Goal: Task Accomplishment & Management: Manage account settings

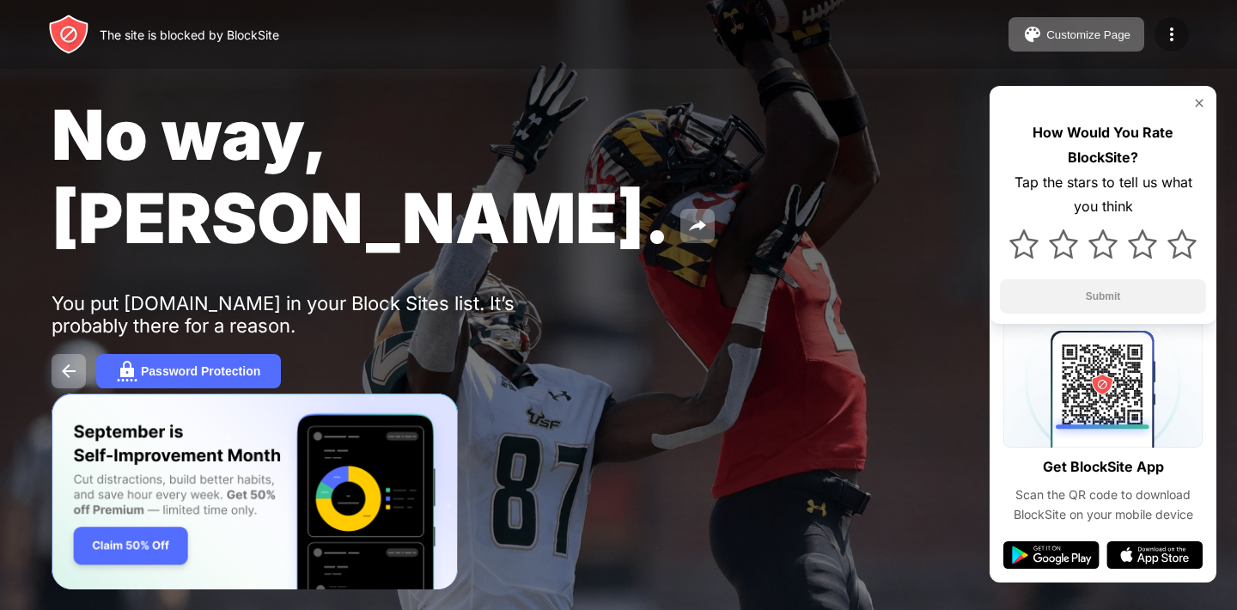
click at [1181, 40] on img at bounding box center [1171, 34] width 21 height 21
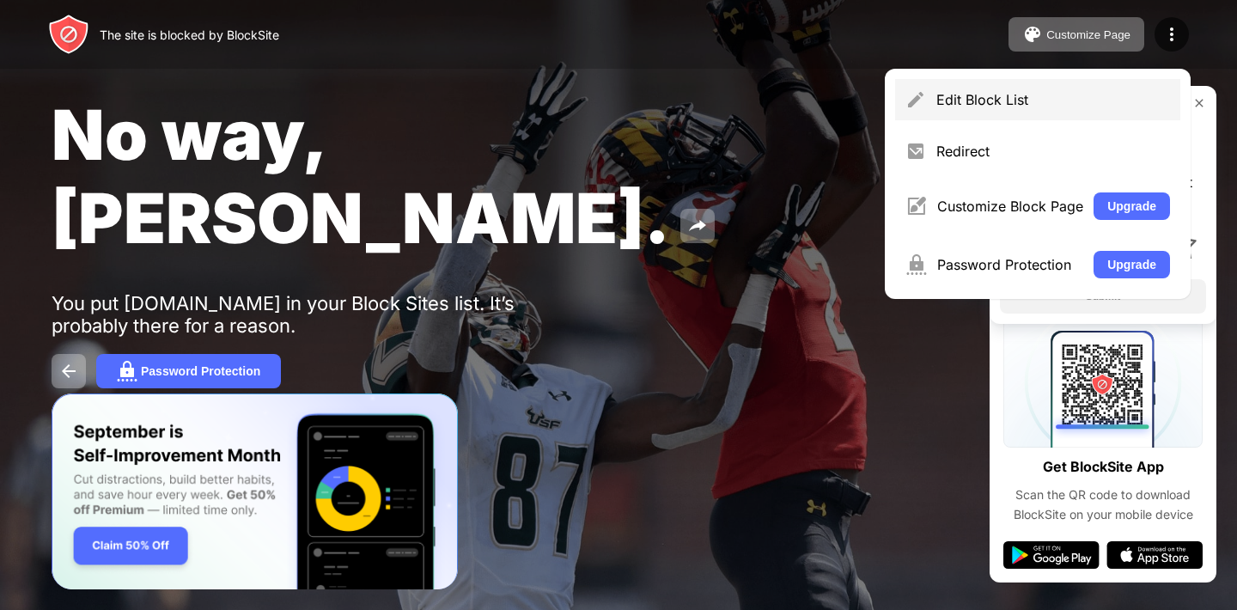
click at [1048, 86] on div "Edit Block List" at bounding box center [1037, 99] width 285 height 41
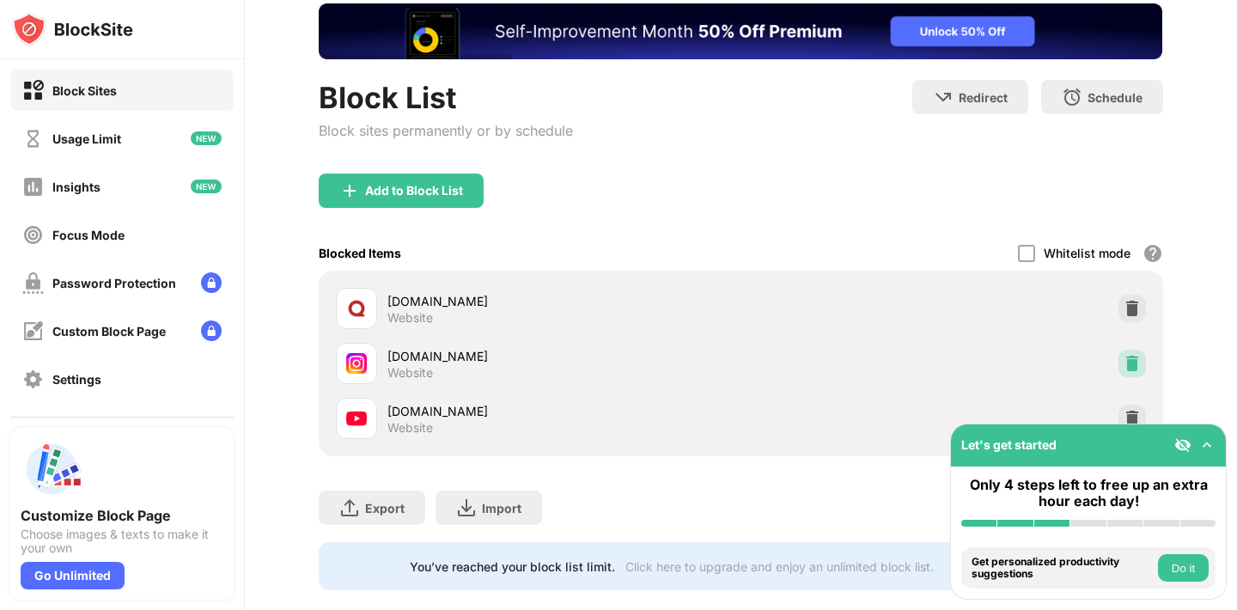
click at [1135, 372] on div at bounding box center [1132, 363] width 27 height 27
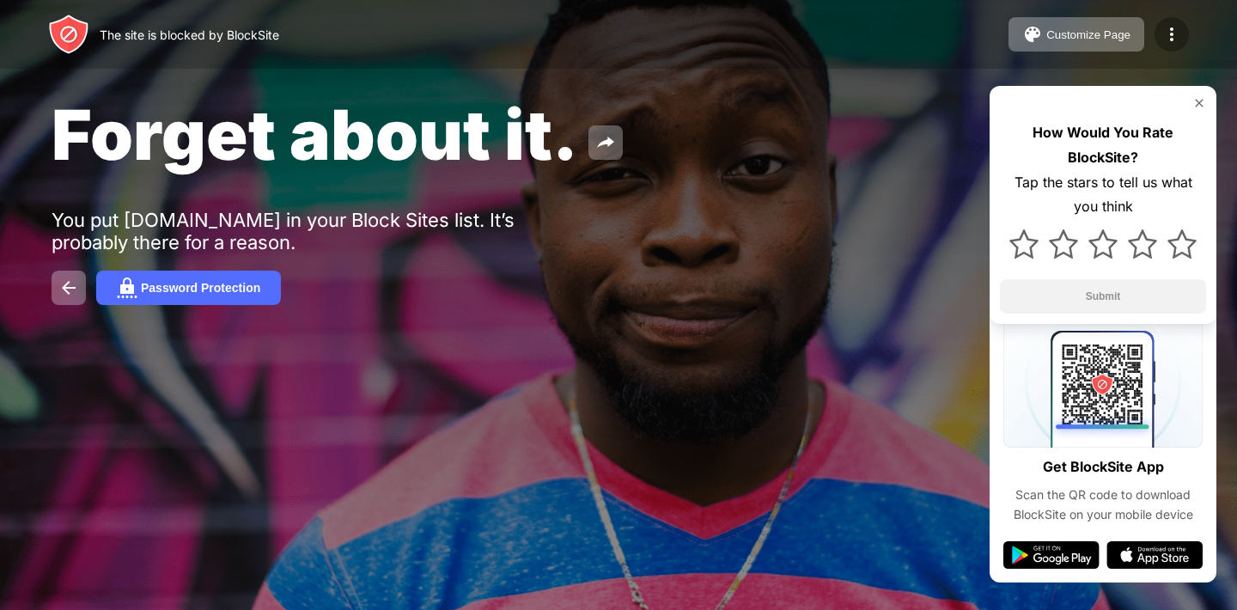
click at [1169, 39] on img at bounding box center [1171, 34] width 21 height 21
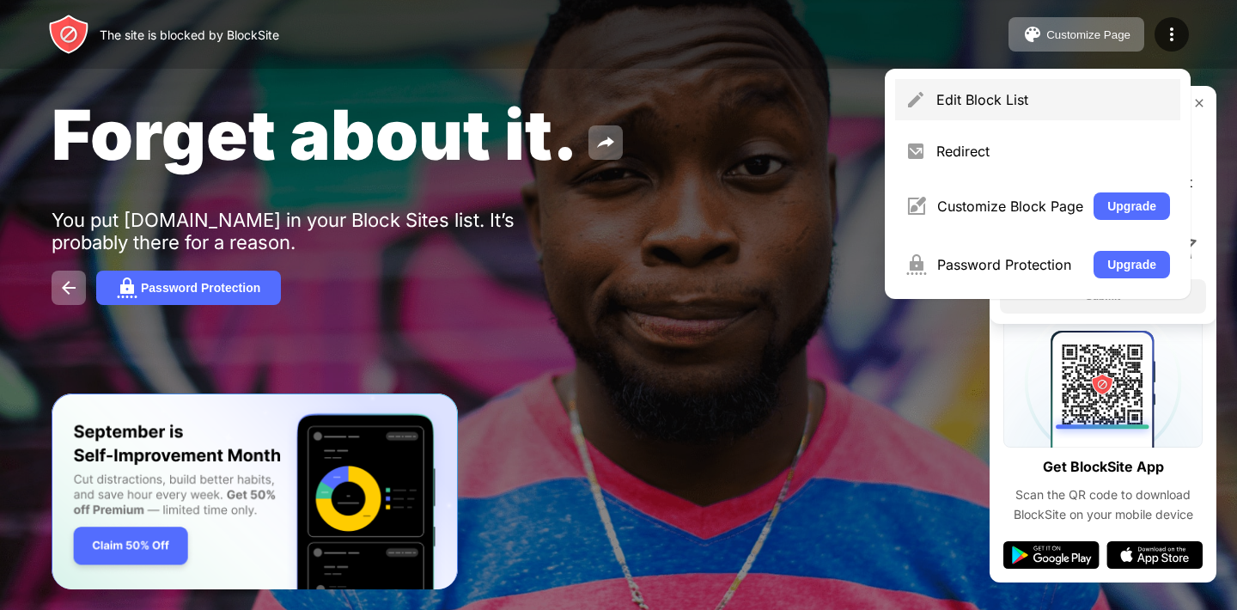
click at [1036, 95] on div "Edit Block List" at bounding box center [1053, 99] width 234 height 17
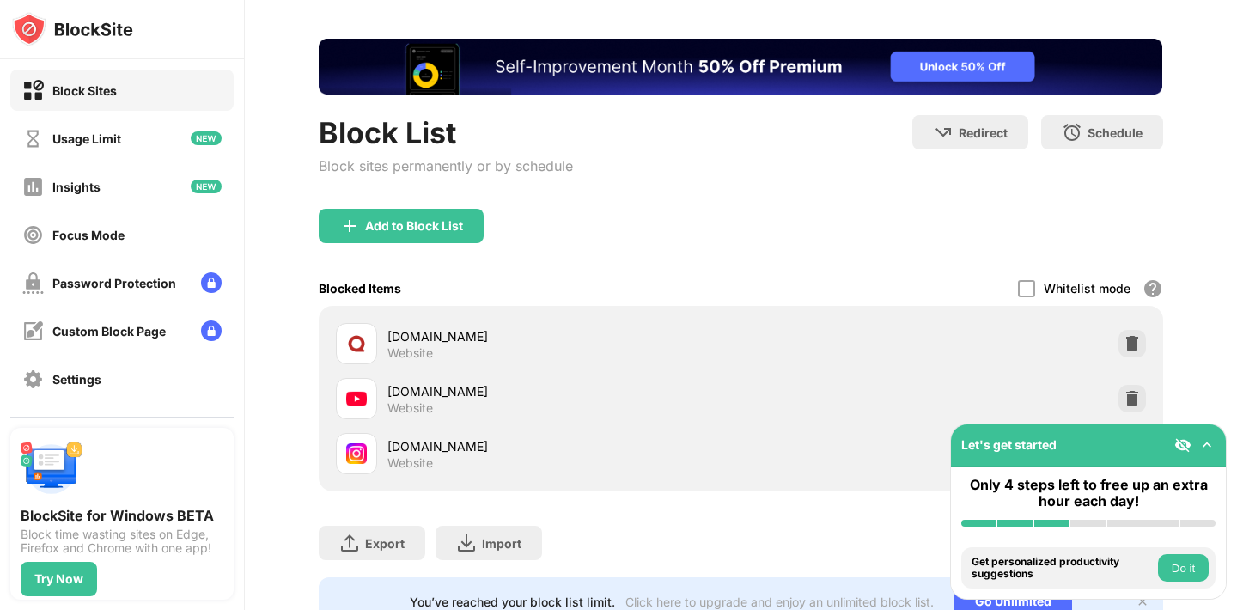
scroll to position [76, 0]
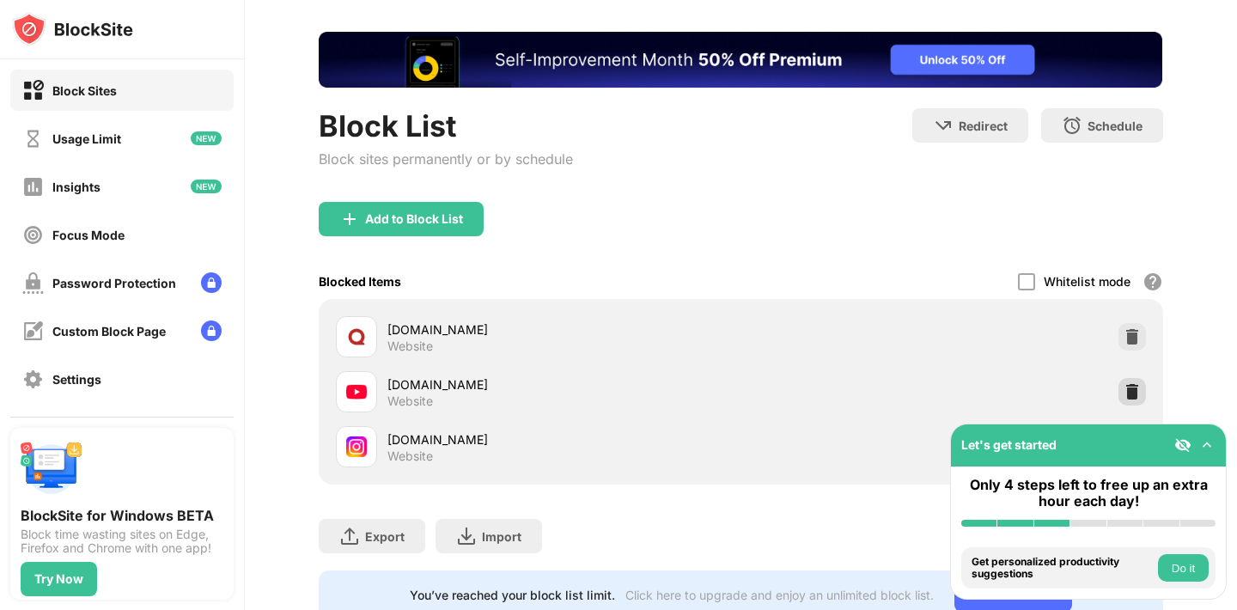
click at [1137, 392] on img at bounding box center [1132, 391] width 17 height 17
